Goal: Book appointment/travel/reservation

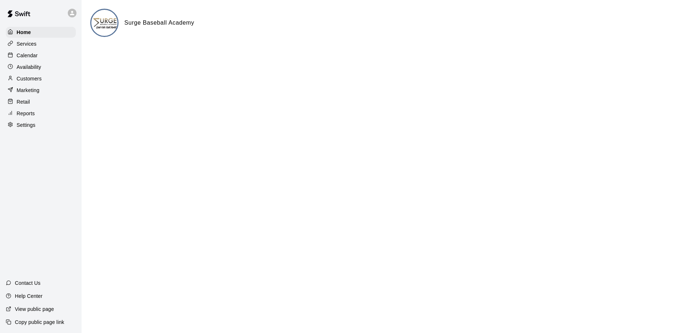
click at [36, 57] on p "Calendar" at bounding box center [27, 55] width 21 height 7
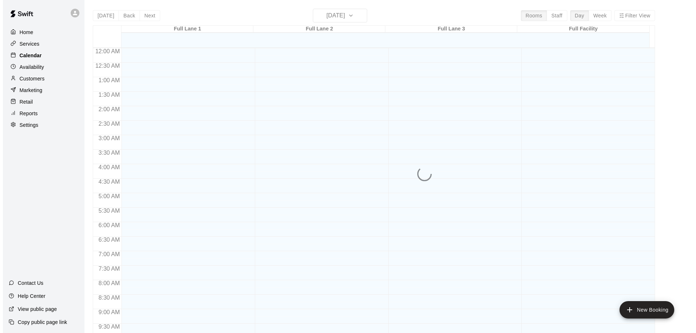
scroll to position [381, 0]
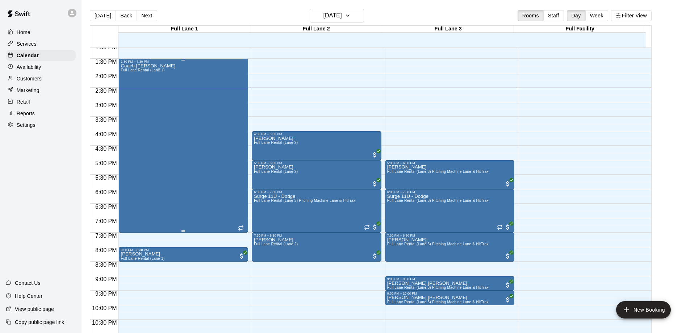
click at [169, 125] on div "Coach [PERSON_NAME] Full [PERSON_NAME] Rental (Lane 1)" at bounding box center [183, 229] width 125 height 333
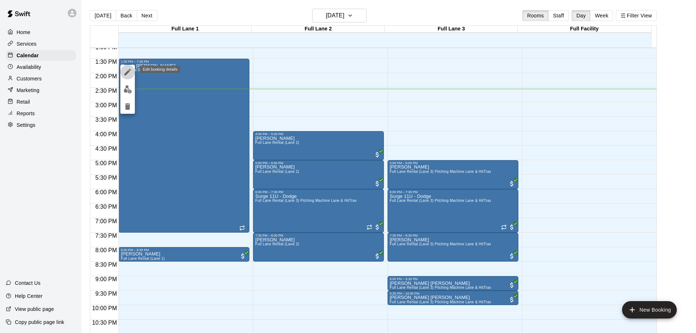
click at [127, 72] on icon "edit" at bounding box center [127, 72] width 7 height 7
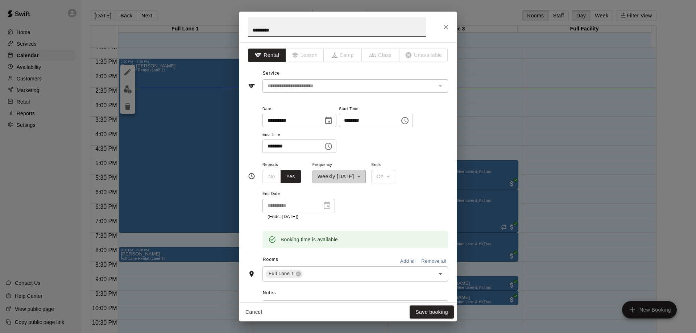
click at [409, 121] on icon "Choose time, selected time is 1:30 PM" at bounding box center [404, 120] width 9 height 9
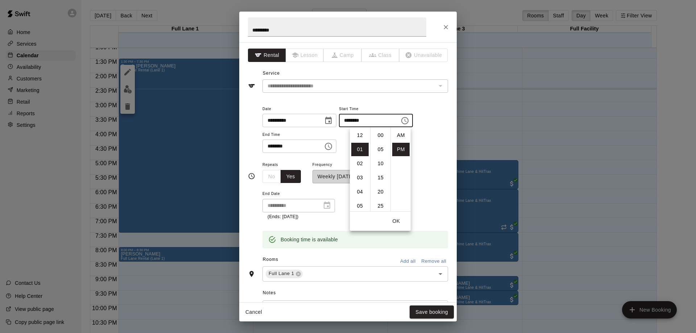
scroll to position [13, 0]
click at [358, 177] on li "04" at bounding box center [359, 177] width 17 height 13
click at [380, 134] on li "00" at bounding box center [380, 135] width 17 height 13
type input "********"
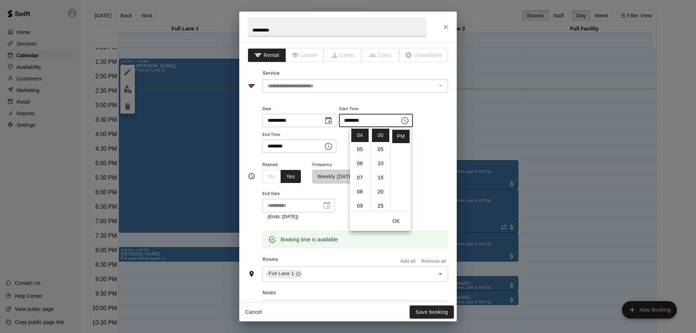
click at [333, 147] on icon "Choose time, selected time is 7:30 PM" at bounding box center [328, 146] width 9 height 9
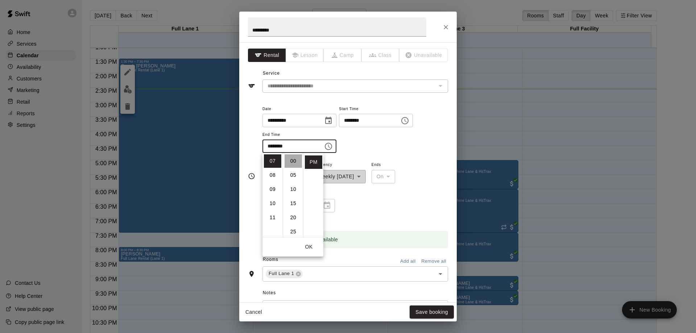
click at [291, 160] on li "00" at bounding box center [292, 160] width 17 height 13
type input "********"
click at [310, 245] on button "OK" at bounding box center [308, 246] width 23 height 13
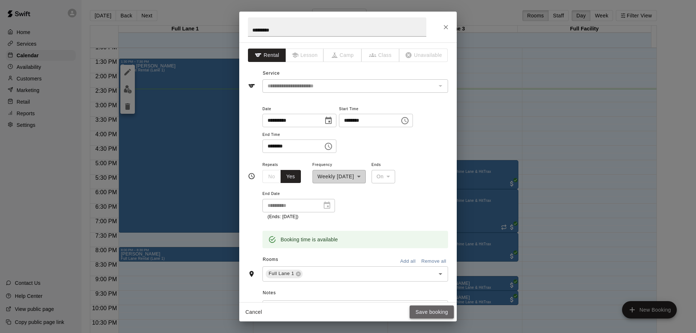
click at [436, 309] on button "Save booking" at bounding box center [431, 311] width 44 height 13
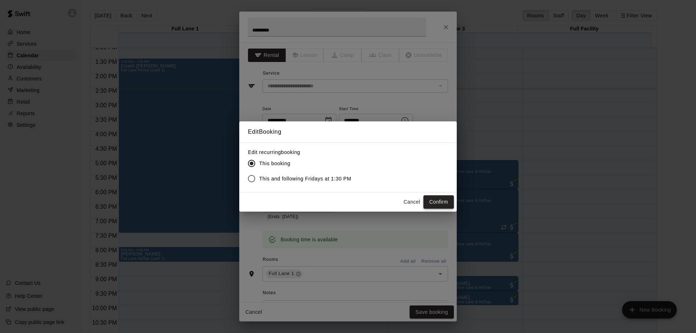
click at [434, 203] on button "Confirm" at bounding box center [438, 201] width 30 height 13
